Goal: Information Seeking & Learning: Learn about a topic

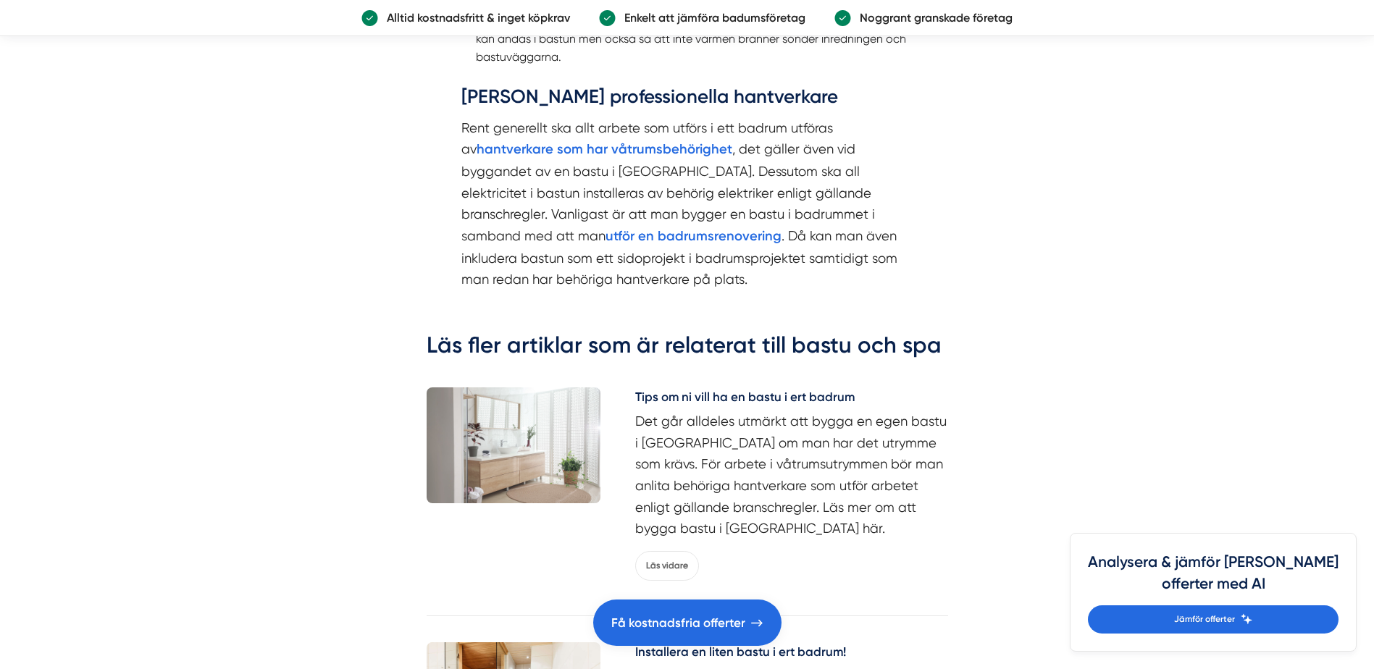
scroll to position [2028, 0]
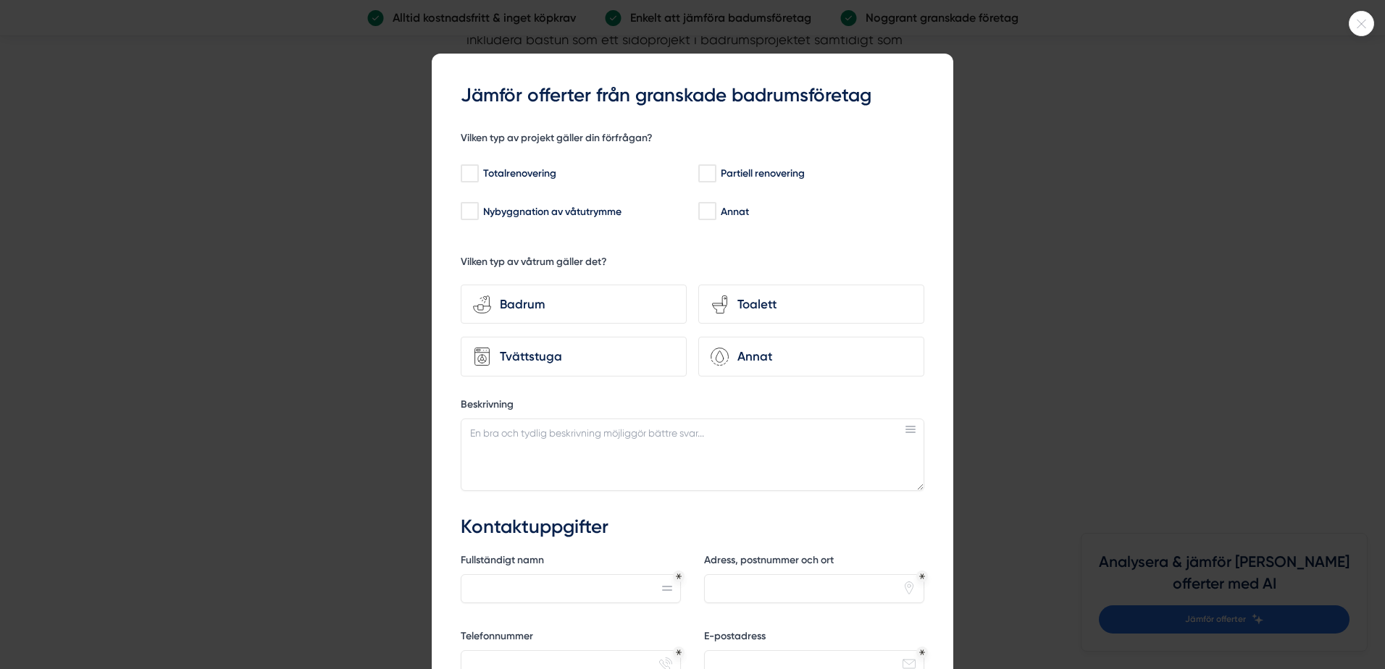
click at [1349, 179] on div at bounding box center [692, 334] width 1385 height 669
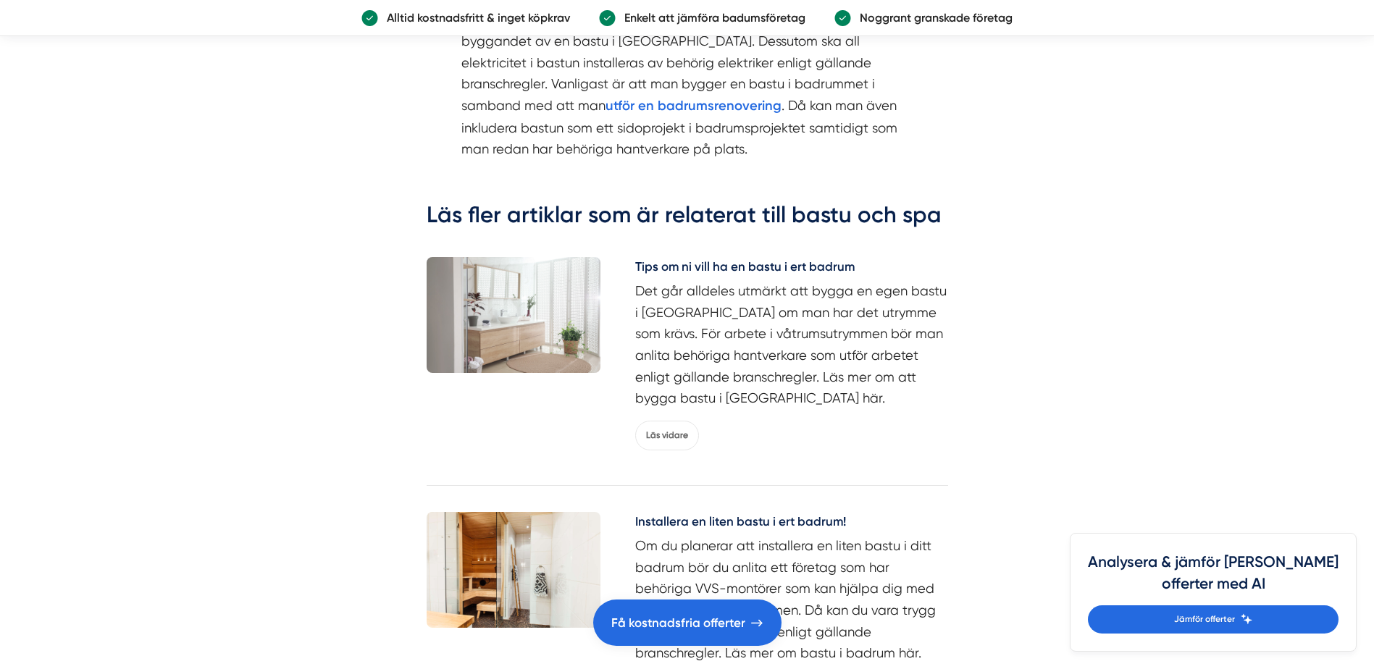
scroll to position [1883, 0]
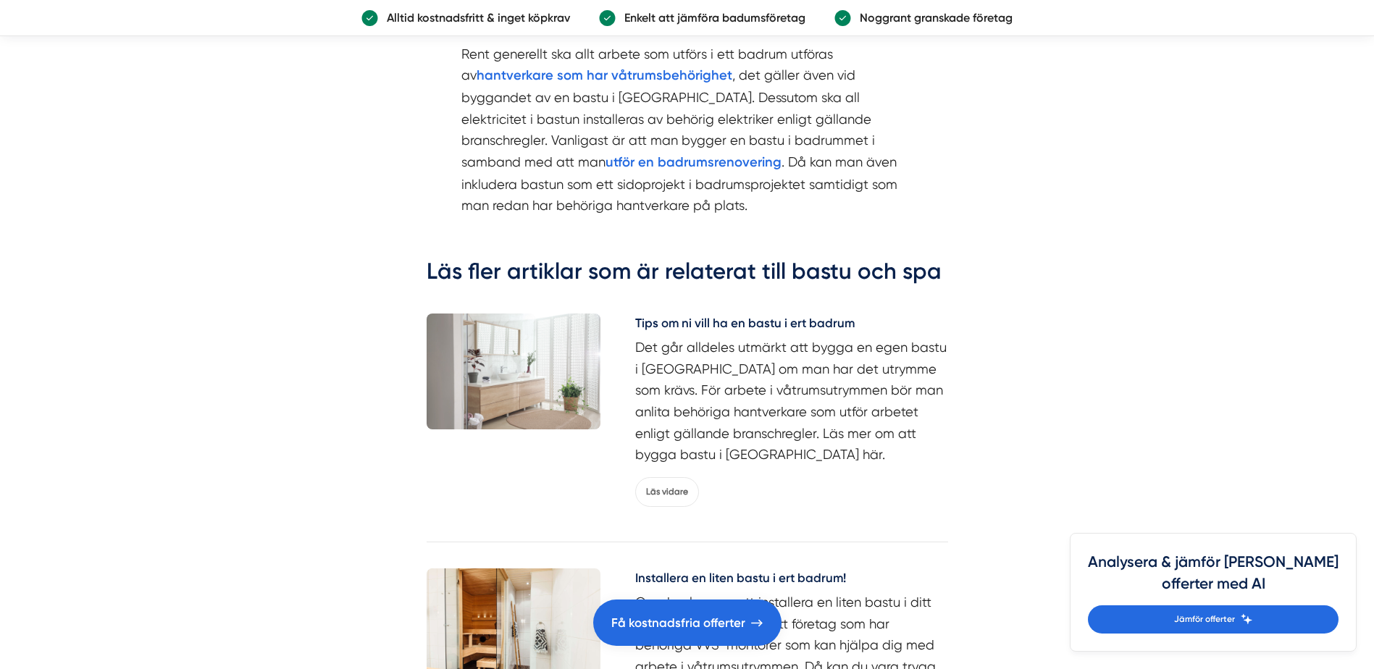
click at [460, 358] on img at bounding box center [514, 372] width 174 height 116
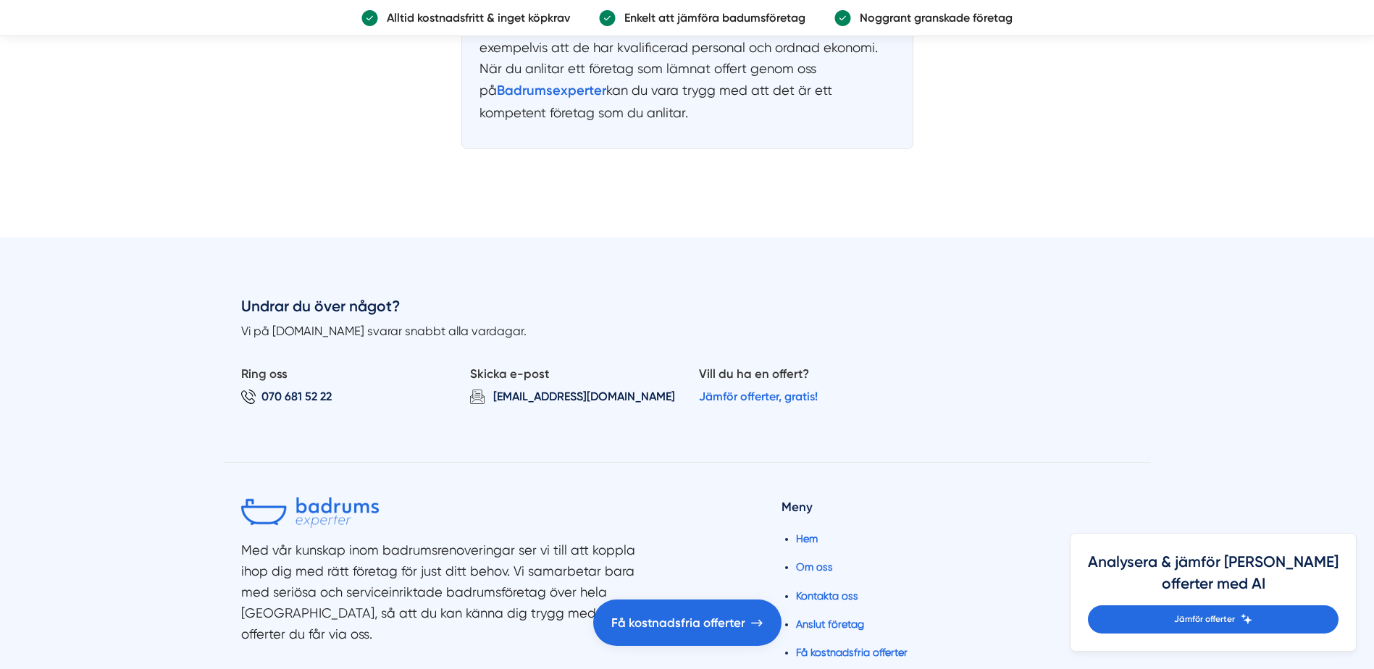
scroll to position [3621, 0]
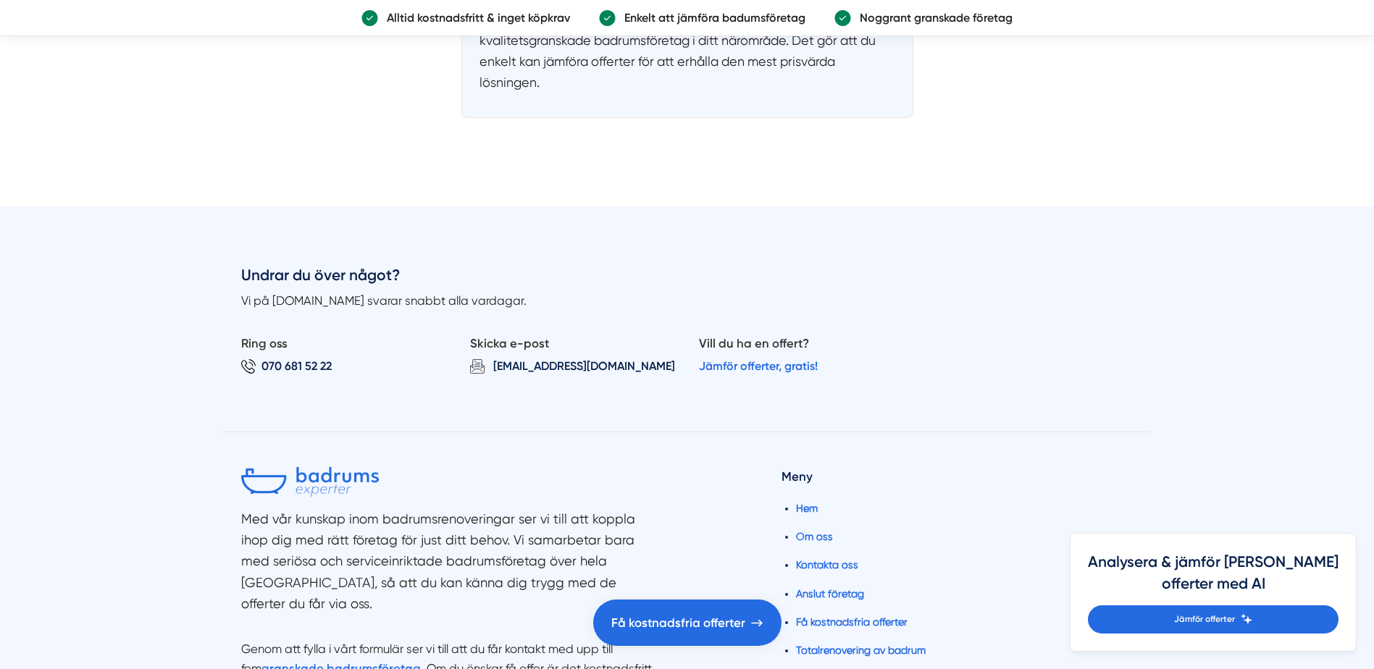
scroll to position [1738, 0]
